Goal: Find specific page/section: Find specific page/section

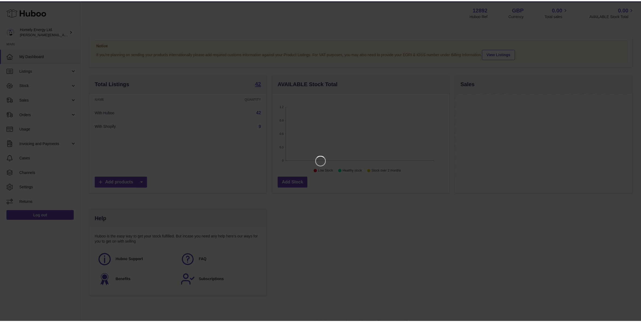
scroll to position [84, 178]
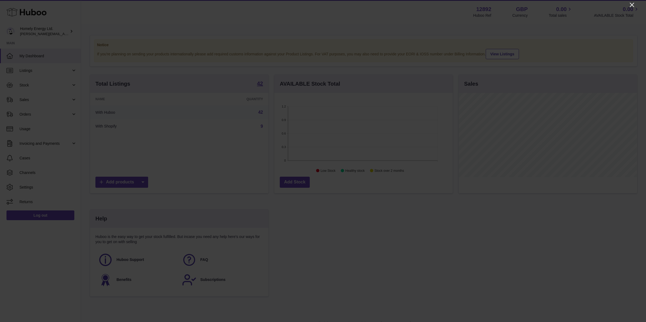
click at [631, 2] on icon "Close" at bounding box center [632, 5] width 6 height 6
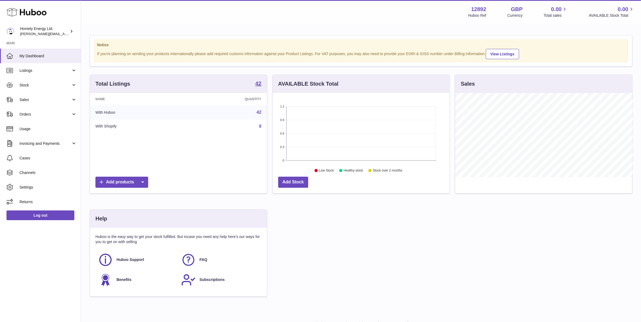
scroll to position [270314, 270222]
click at [33, 98] on span "Sales" at bounding box center [45, 99] width 52 height 5
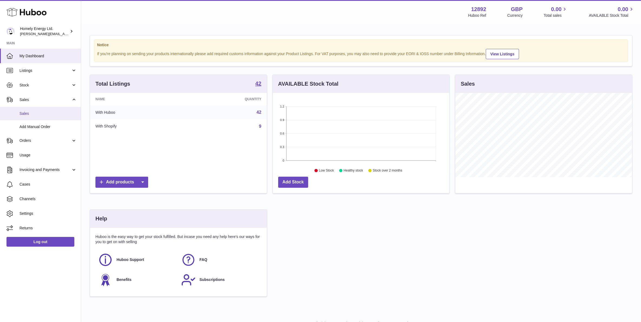
click at [25, 114] on span "Sales" at bounding box center [47, 113] width 57 height 5
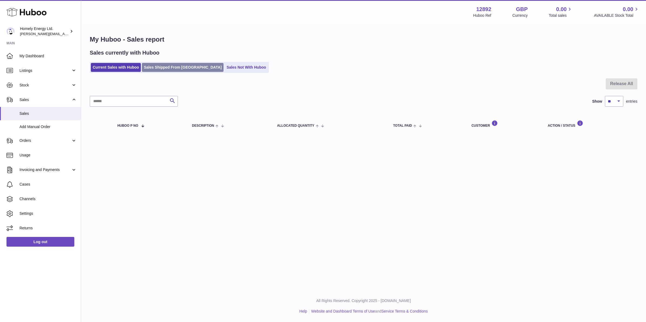
click at [173, 66] on link "Sales Shipped From [GEOGRAPHIC_DATA]" at bounding box center [183, 67] width 82 height 9
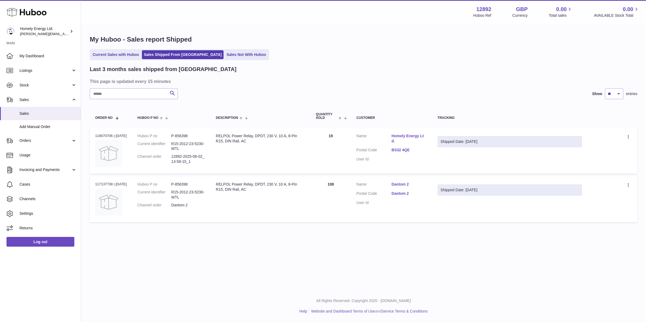
click at [214, 48] on div "My Huboo - Sales report Shipped Current Sales with Huboo Sales Shipped From Hub…" at bounding box center [363, 130] width 565 height 212
click at [225, 53] on link "Sales Not With Huboo" at bounding box center [246, 54] width 43 height 9
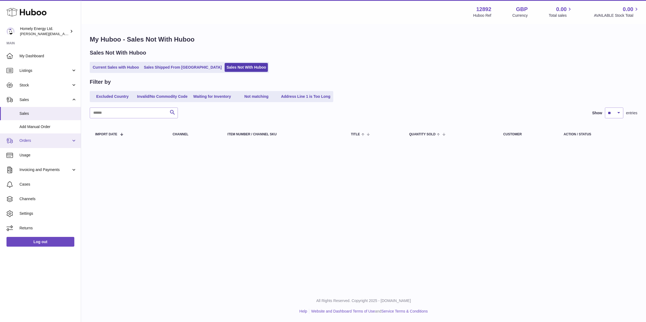
click at [28, 138] on span "Orders" at bounding box center [45, 140] width 52 height 5
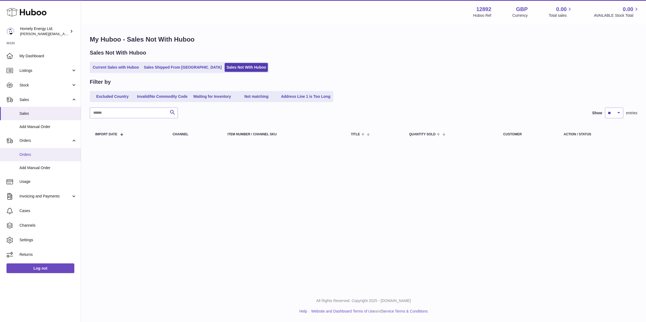
click at [27, 153] on span "Orders" at bounding box center [47, 154] width 57 height 5
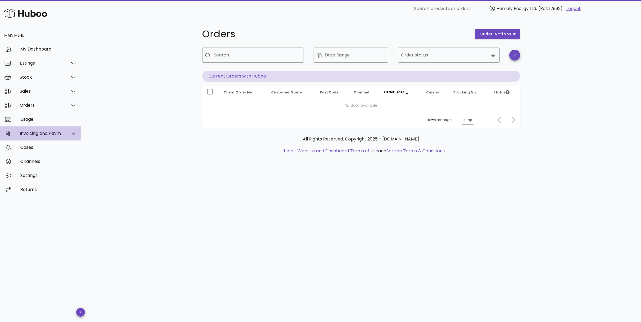
click at [49, 135] on div "Invoicing and Payments" at bounding box center [42, 133] width 44 height 5
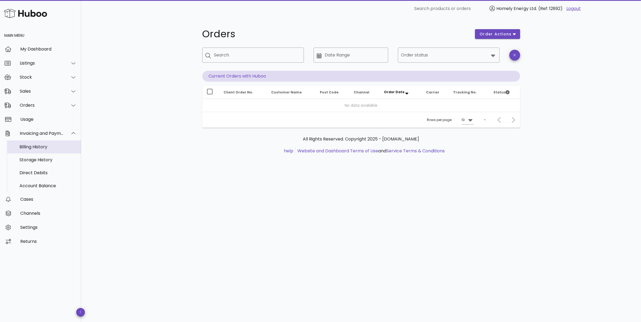
click at [35, 148] on div "Billing History" at bounding box center [47, 146] width 57 height 5
